Goal: Task Accomplishment & Management: Use online tool/utility

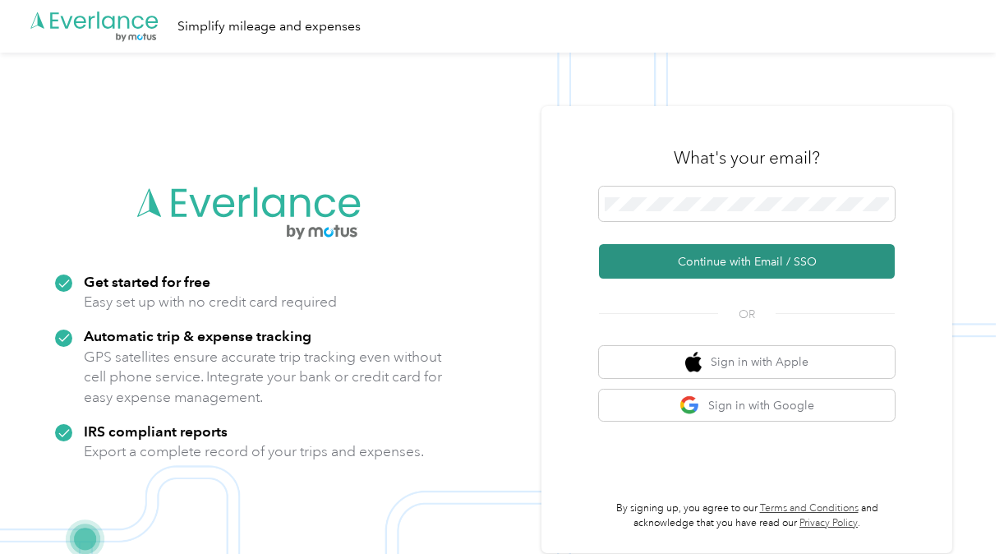
click at [731, 260] on button "Continue with Email / SSO" at bounding box center [747, 261] width 296 height 35
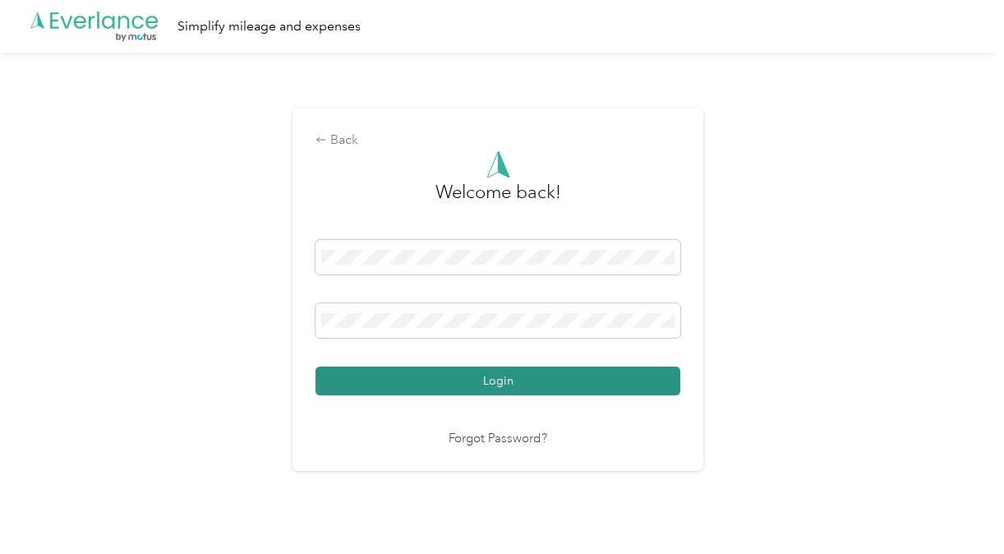
click at [514, 379] on button "Login" at bounding box center [498, 380] width 365 height 29
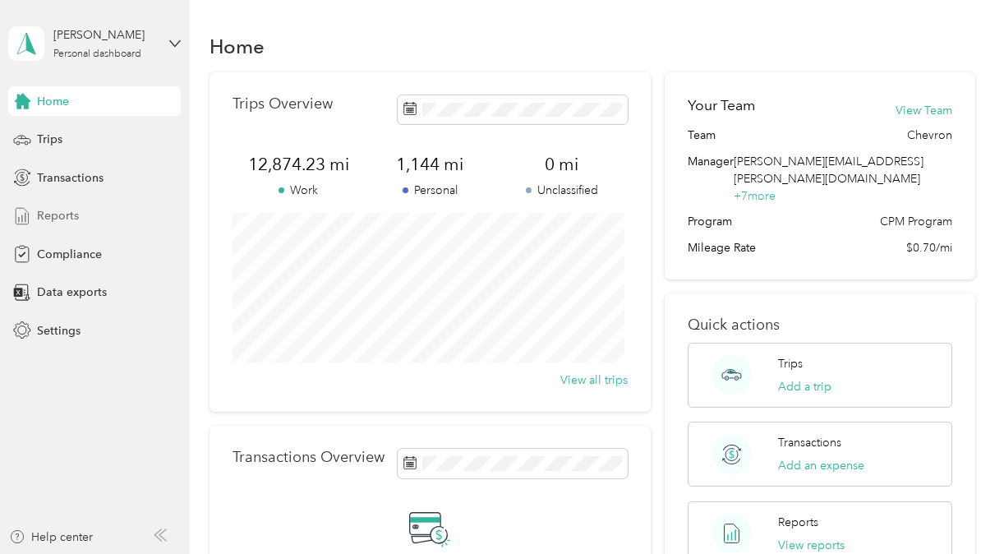
click at [49, 217] on span "Reports" at bounding box center [58, 215] width 42 height 17
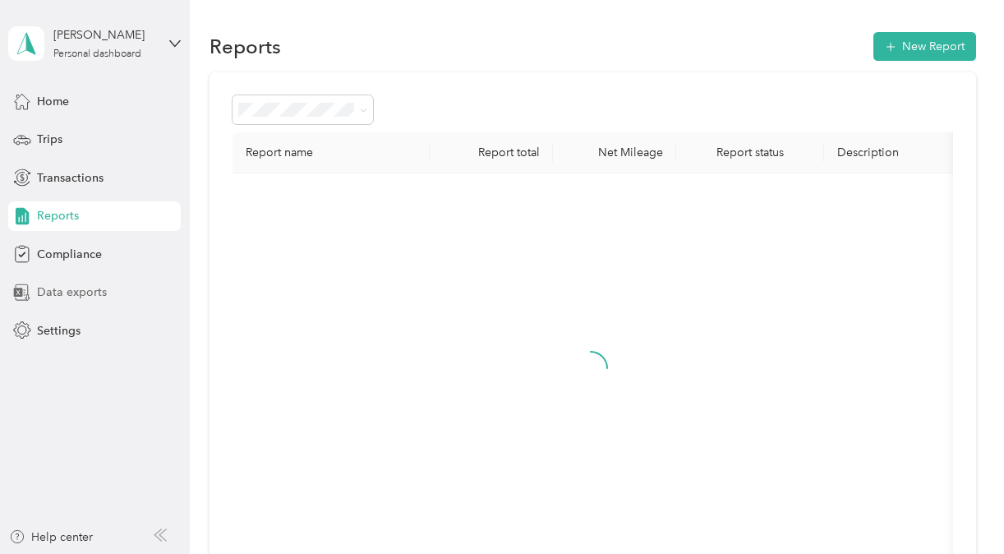
click at [53, 302] on div "Data exports" at bounding box center [94, 293] width 173 height 30
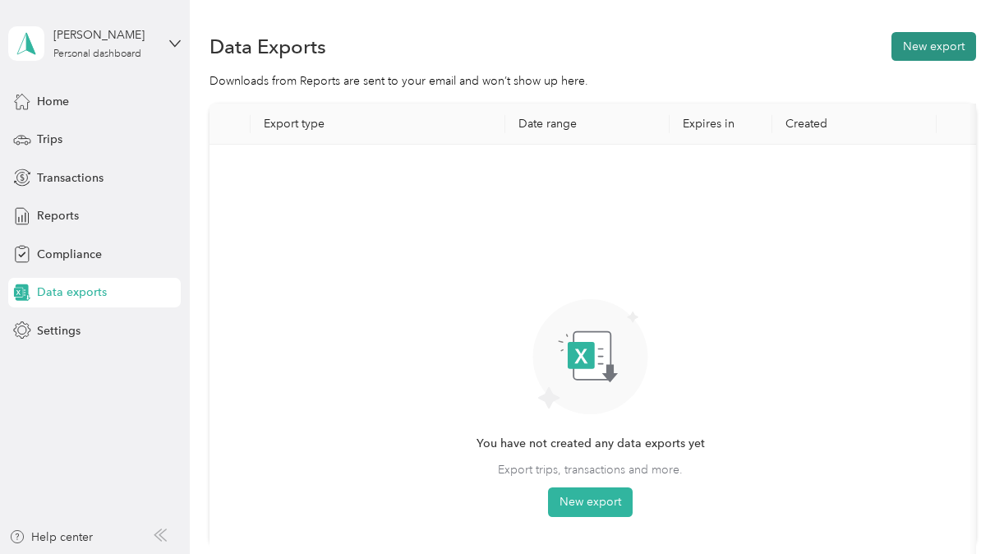
click at [931, 41] on button "New export" at bounding box center [934, 46] width 85 height 29
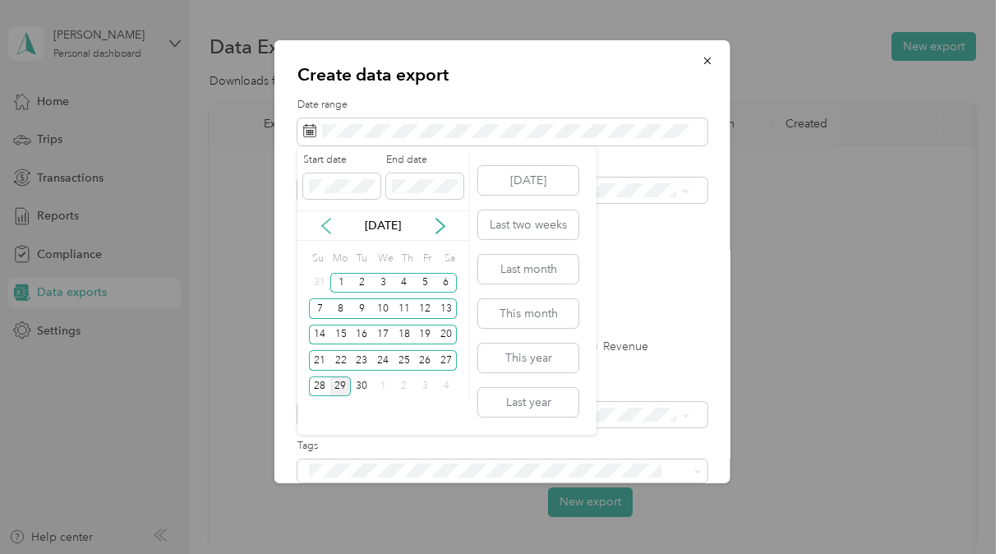
click at [331, 222] on icon at bounding box center [326, 226] width 16 height 16
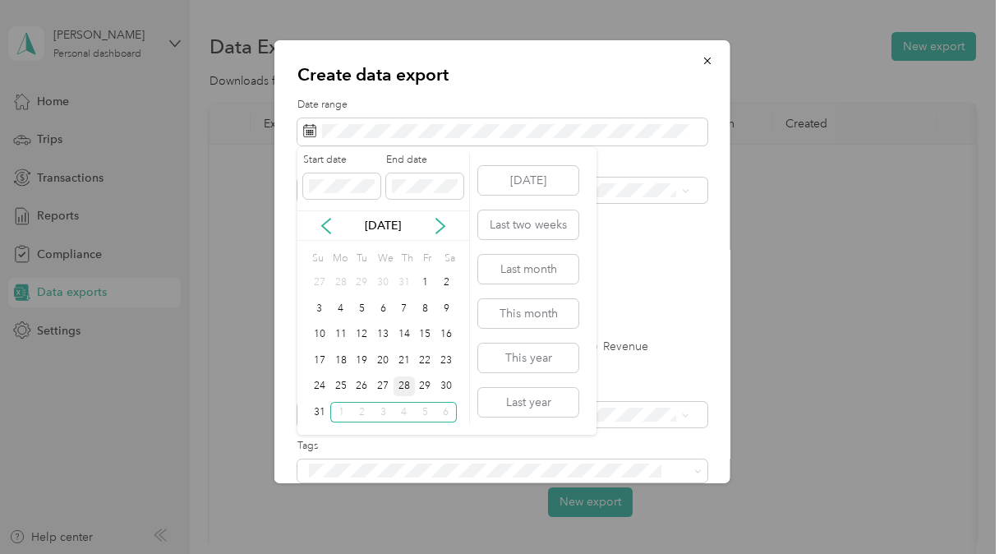
click at [406, 389] on div "28" at bounding box center [404, 386] width 21 height 21
click at [332, 233] on icon at bounding box center [326, 226] width 16 height 16
click at [447, 225] on icon at bounding box center [440, 226] width 16 height 16
click at [347, 388] on div "29" at bounding box center [340, 386] width 21 height 21
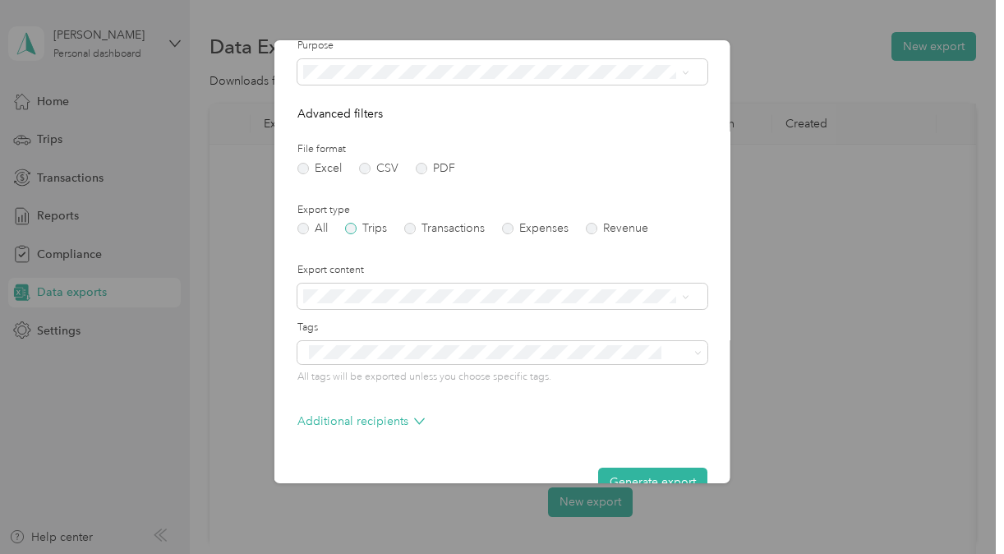
scroll to position [152, 0]
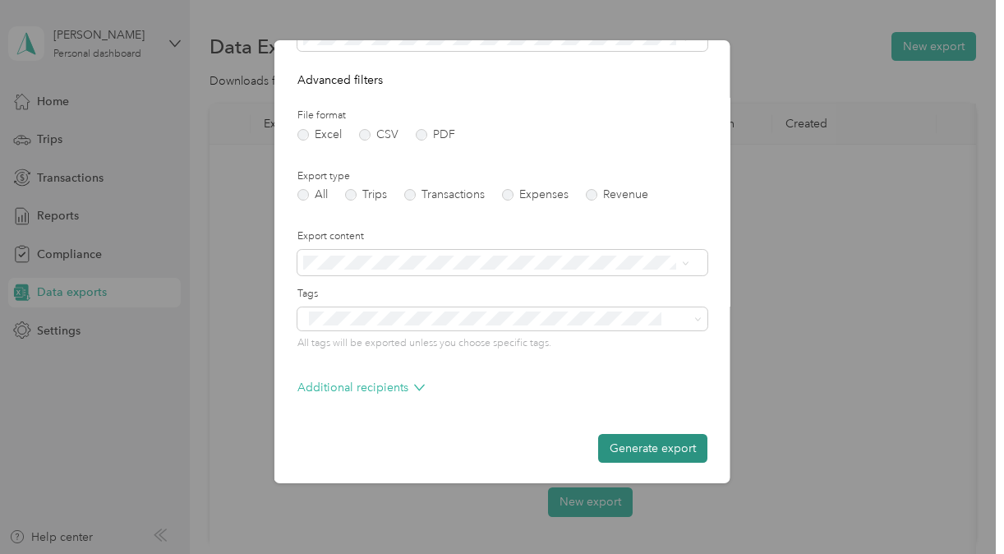
click at [661, 451] on button "Generate export" at bounding box center [652, 448] width 109 height 29
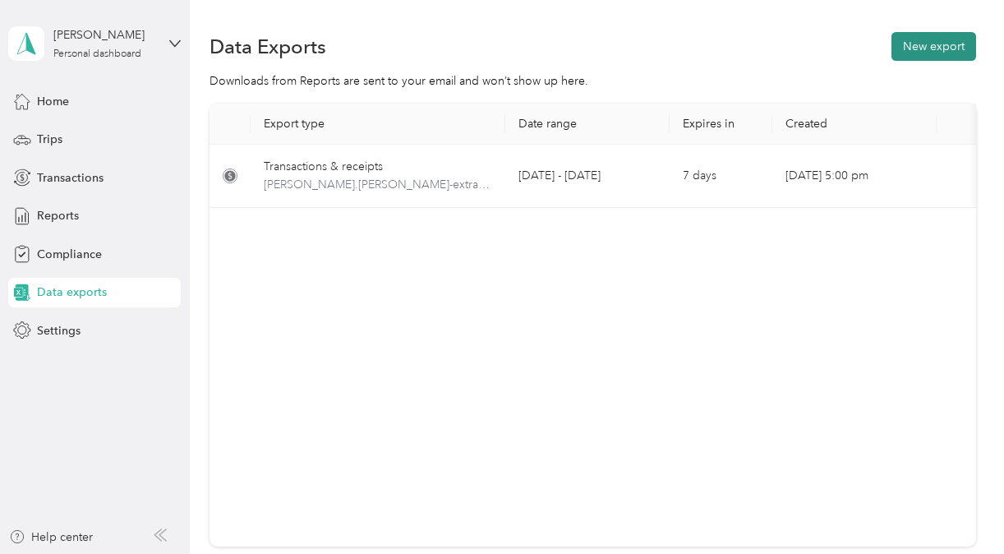
click at [943, 35] on button "New export" at bounding box center [934, 46] width 85 height 29
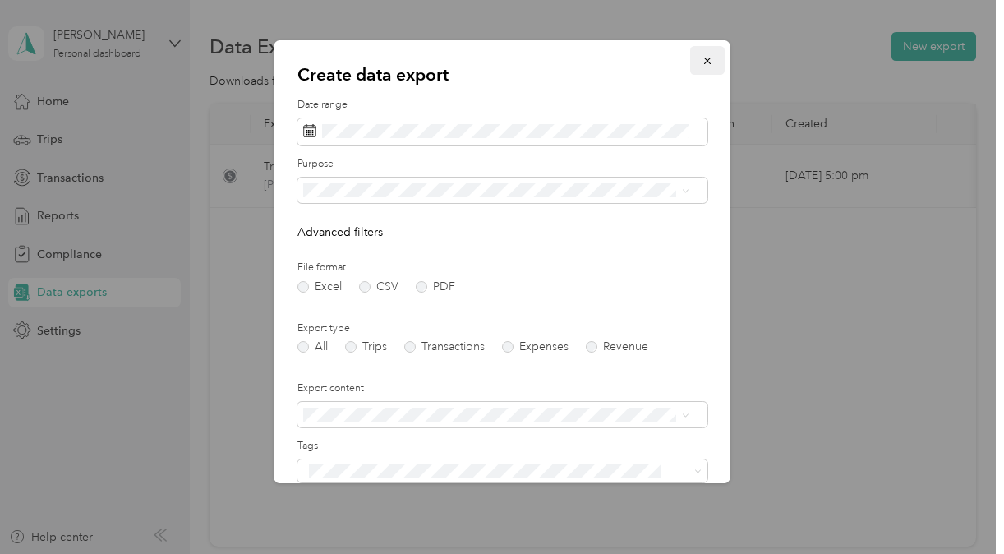
click at [702, 59] on icon "button" at bounding box center [708, 61] width 12 height 12
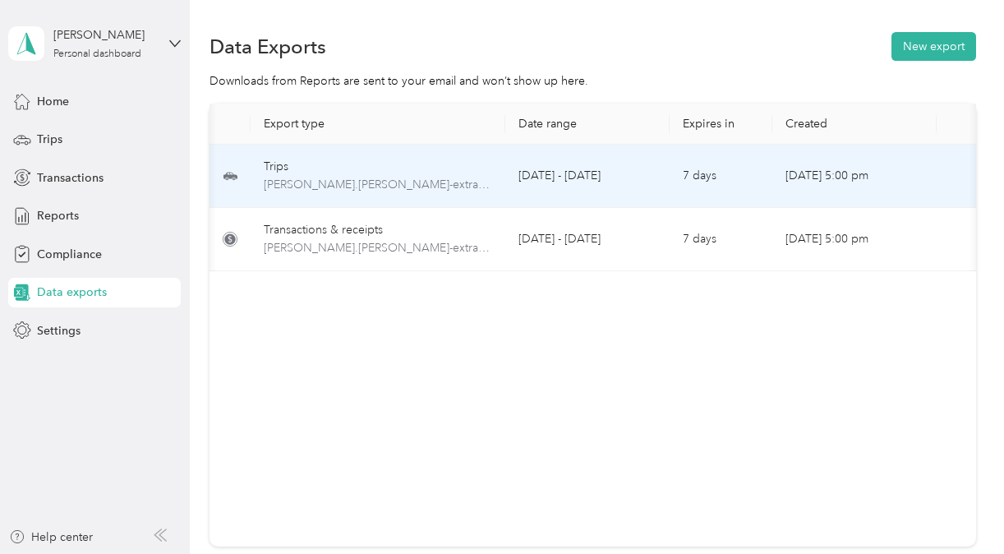
scroll to position [0, 130]
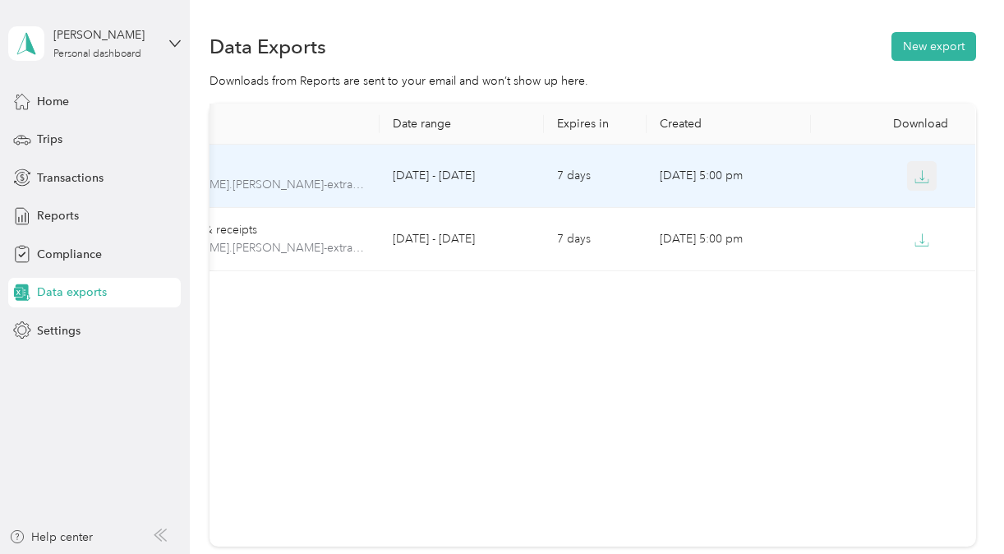
click at [929, 169] on button "button" at bounding box center [922, 176] width 30 height 30
